Goal: Information Seeking & Learning: Learn about a topic

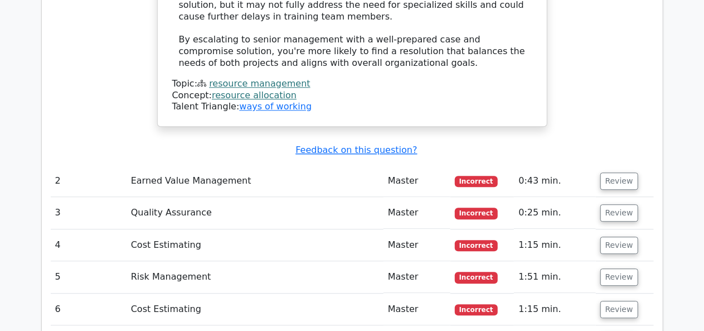
scroll to position [1476, 0]
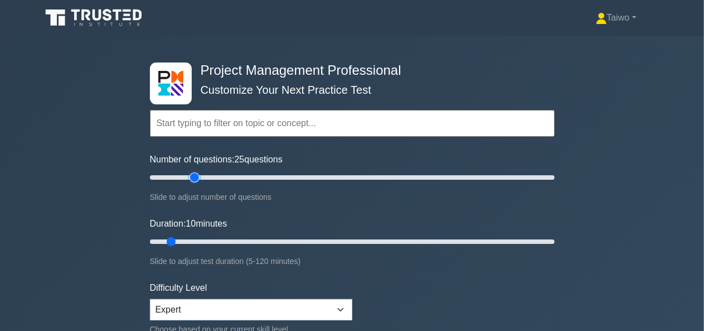
click at [193, 178] on input "Number of questions: 25 questions" at bounding box center [352, 177] width 405 height 13
click at [202, 177] on input "Number of questions: 30 questions" at bounding box center [352, 177] width 405 height 13
click at [217, 177] on input "Number of questions: 30 questions" at bounding box center [352, 177] width 405 height 13
type input "40"
click at [226, 176] on input "Number of questions: 40 questions" at bounding box center [352, 177] width 405 height 13
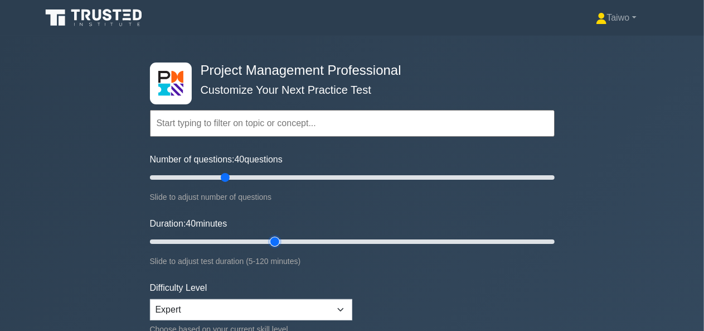
click at [266, 237] on input "Duration: 40 minutes" at bounding box center [352, 241] width 405 height 13
click at [304, 237] on input "Duration: 50 minutes" at bounding box center [352, 241] width 405 height 13
click at [337, 238] on input "Duration: 60 minutes" at bounding box center [352, 241] width 405 height 13
type input "70"
click at [374, 239] on input "Duration: 70 minutes" at bounding box center [352, 241] width 405 height 13
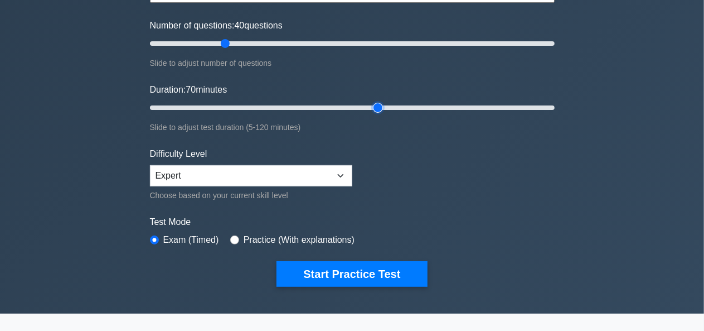
scroll to position [134, 0]
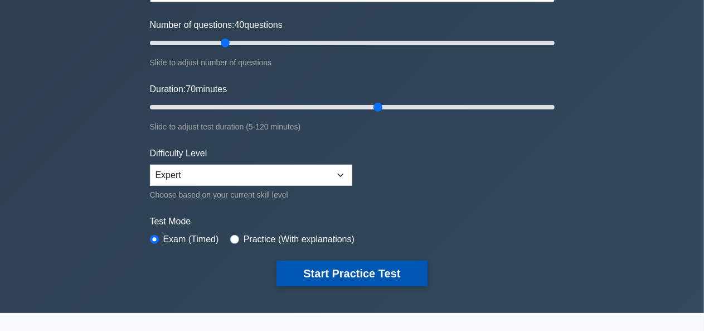
click at [350, 269] on button "Start Practice Test" at bounding box center [352, 273] width 151 height 26
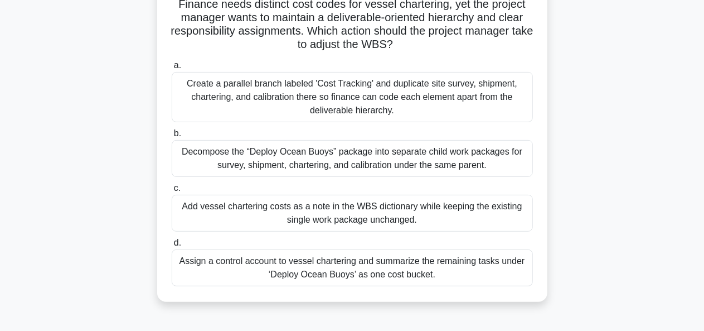
scroll to position [127, 0]
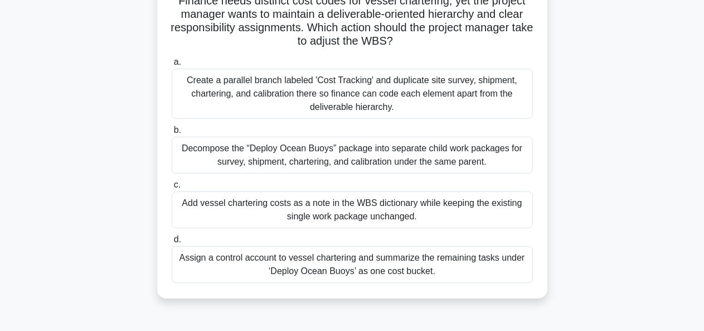
click at [411, 210] on div "Add vessel chartering costs as a note in the WBS dictionary while keeping the e…" at bounding box center [352, 209] width 361 height 37
click at [172, 188] on input "c. Add vessel chartering costs as a note in the WBS dictionary while keeping th…" at bounding box center [172, 184] width 0 height 7
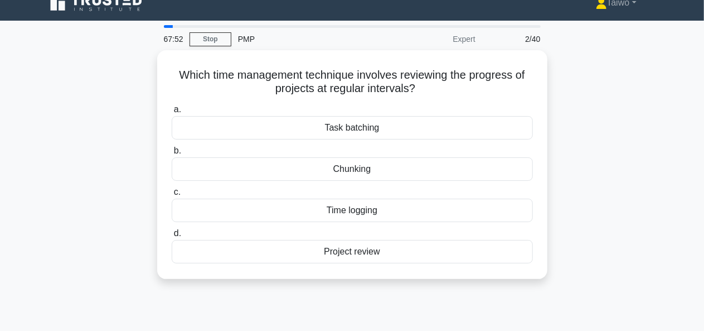
scroll to position [0, 0]
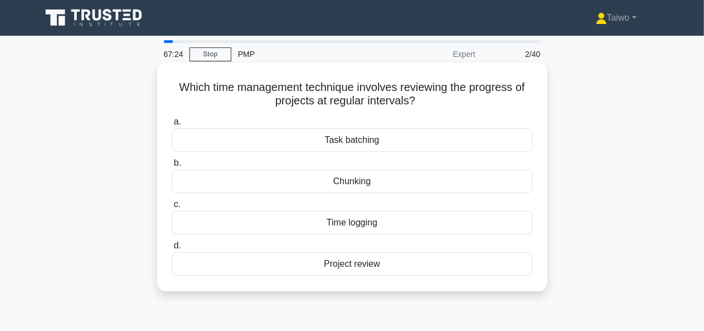
click at [378, 266] on div "Project review" at bounding box center [352, 263] width 361 height 23
click at [172, 249] on input "d. Project review" at bounding box center [172, 245] width 0 height 7
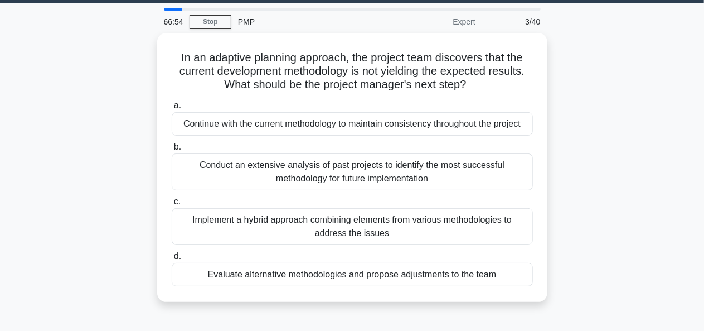
scroll to position [33, 0]
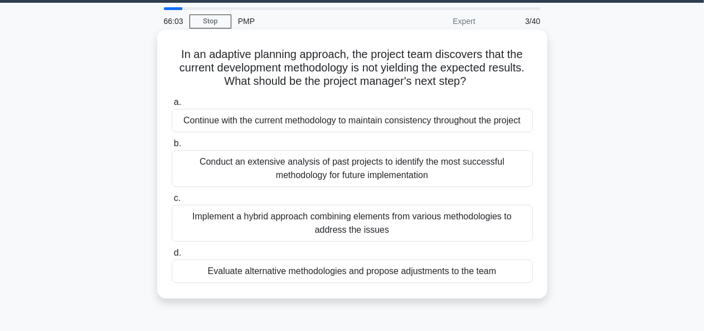
click at [429, 173] on div "Conduct an extensive analysis of past projects to identify the most successful …" at bounding box center [352, 168] width 361 height 37
click at [172, 147] on input "b. Conduct an extensive analysis of past projects to identify the most successf…" at bounding box center [172, 143] width 0 height 7
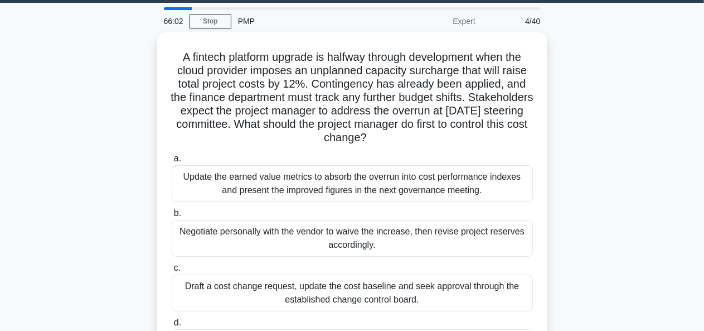
scroll to position [0, 0]
